Goal: Transaction & Acquisition: Purchase product/service

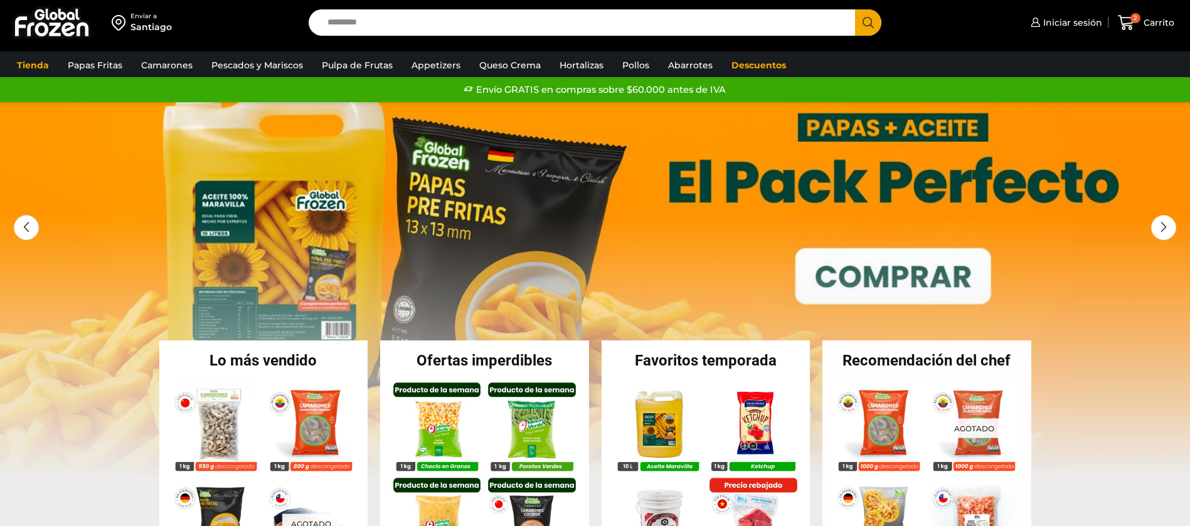
click at [387, 18] on input "Search input" at bounding box center [585, 22] width 528 height 26
type input "****"
click at [855, 9] on button "Search" at bounding box center [868, 22] width 26 height 26
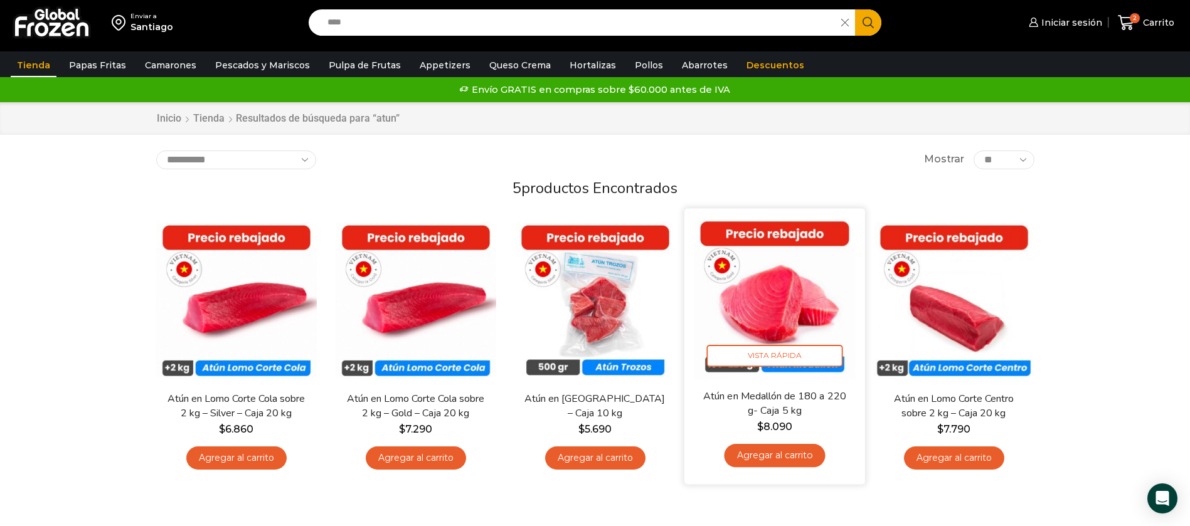
click at [782, 295] on img at bounding box center [775, 299] width 162 height 162
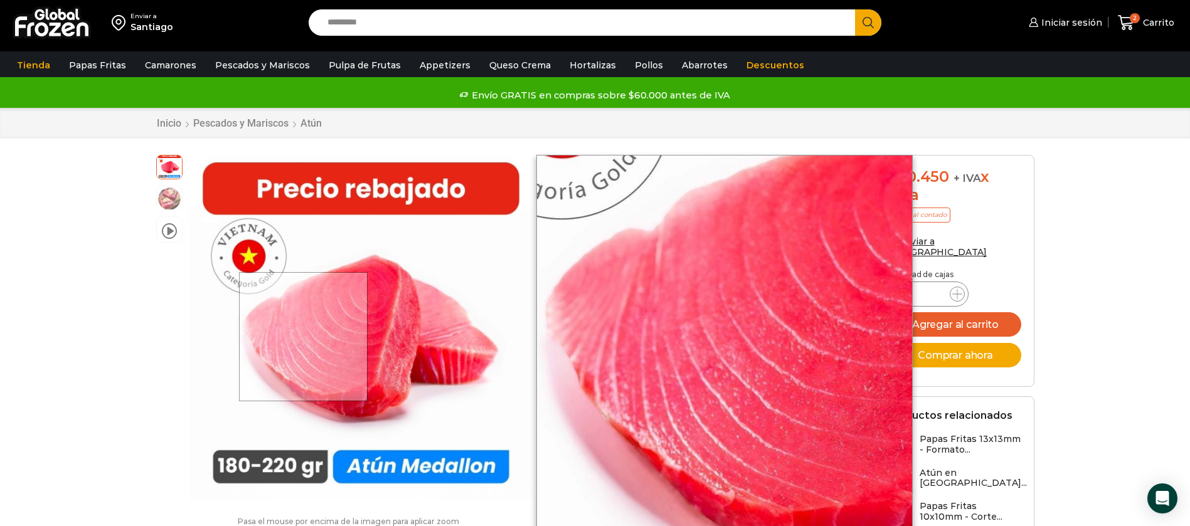
click at [304, 336] on div at bounding box center [303, 336] width 129 height 129
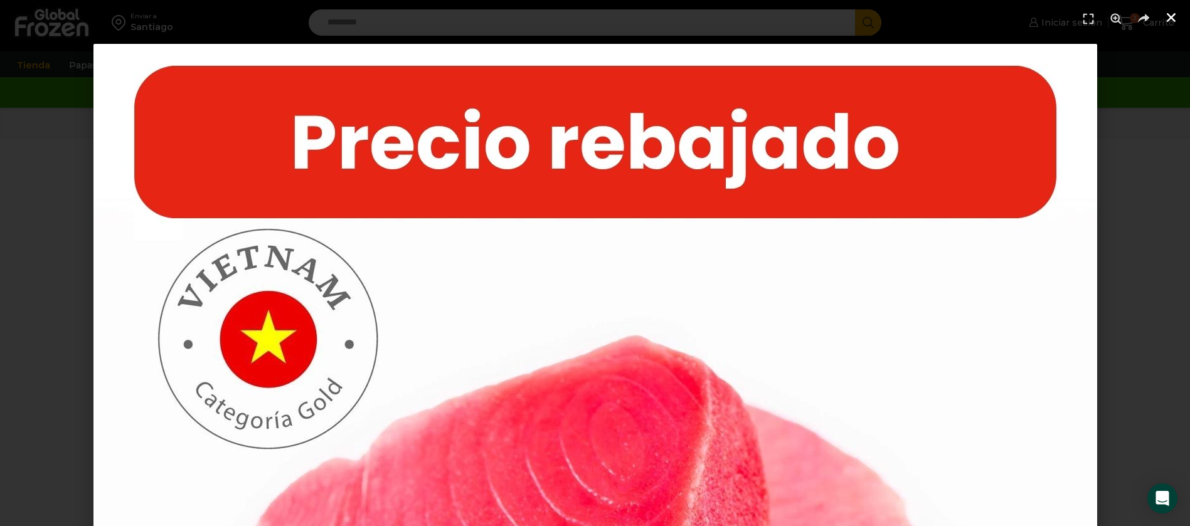
click at [1174, 16] on icon "Cerrar (Esc)" at bounding box center [1171, 17] width 13 height 13
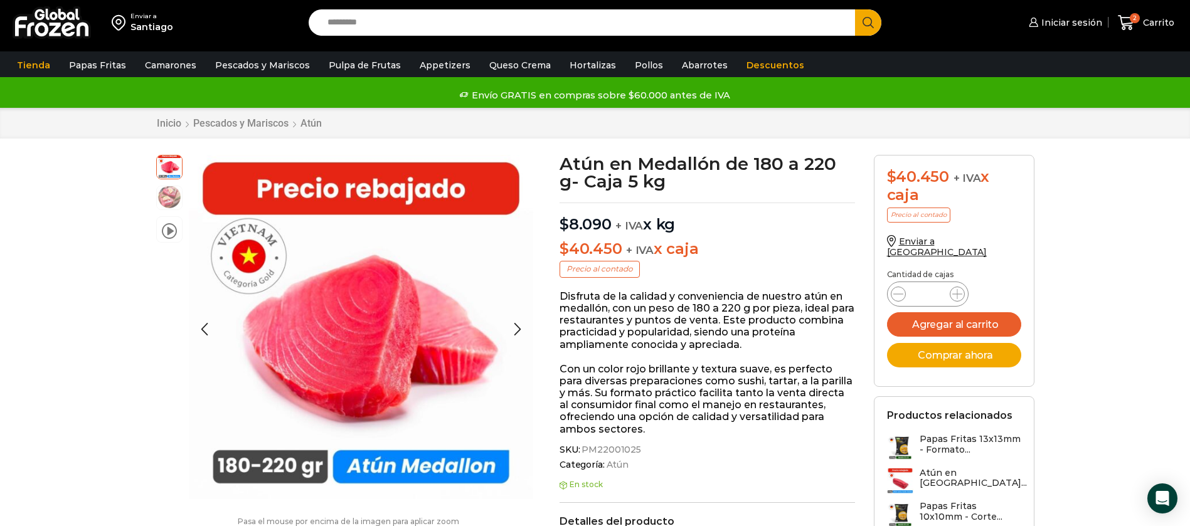
click at [168, 203] on img at bounding box center [169, 196] width 25 height 25
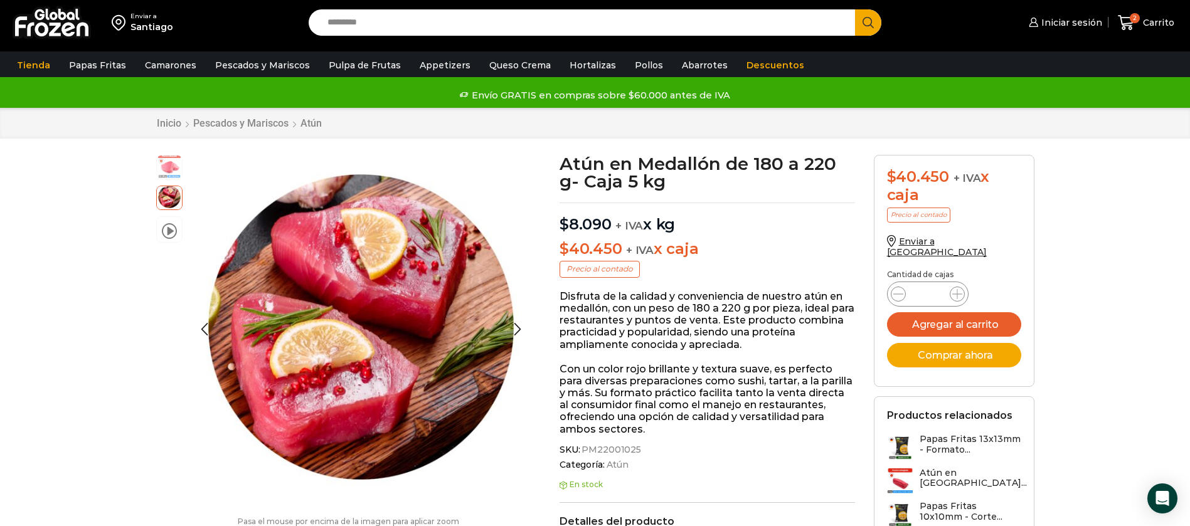
click at [170, 157] on img at bounding box center [169, 166] width 25 height 25
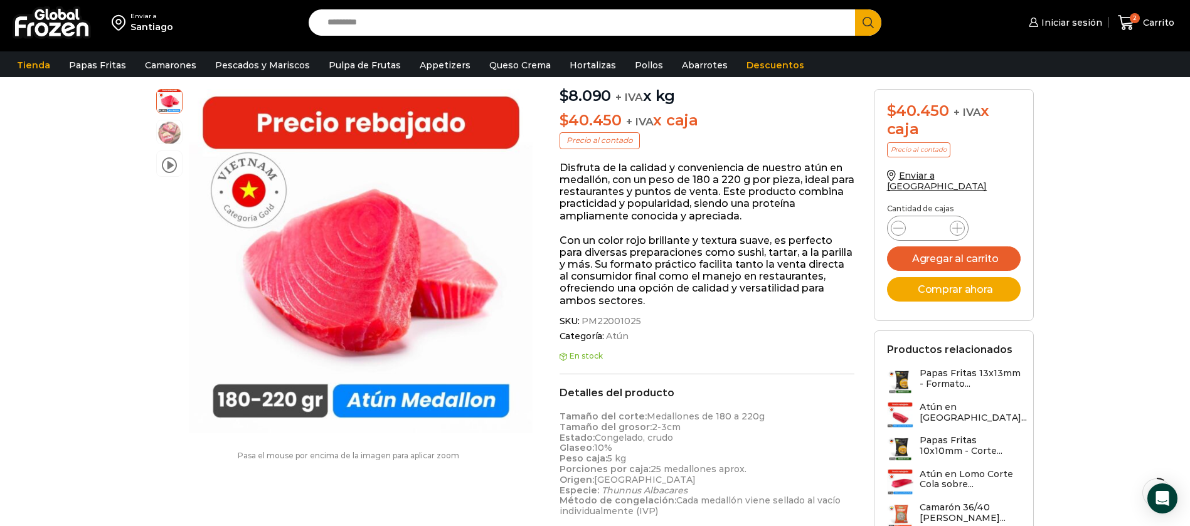
scroll to position [92, 0]
